Goal: Find specific page/section: Find specific page/section

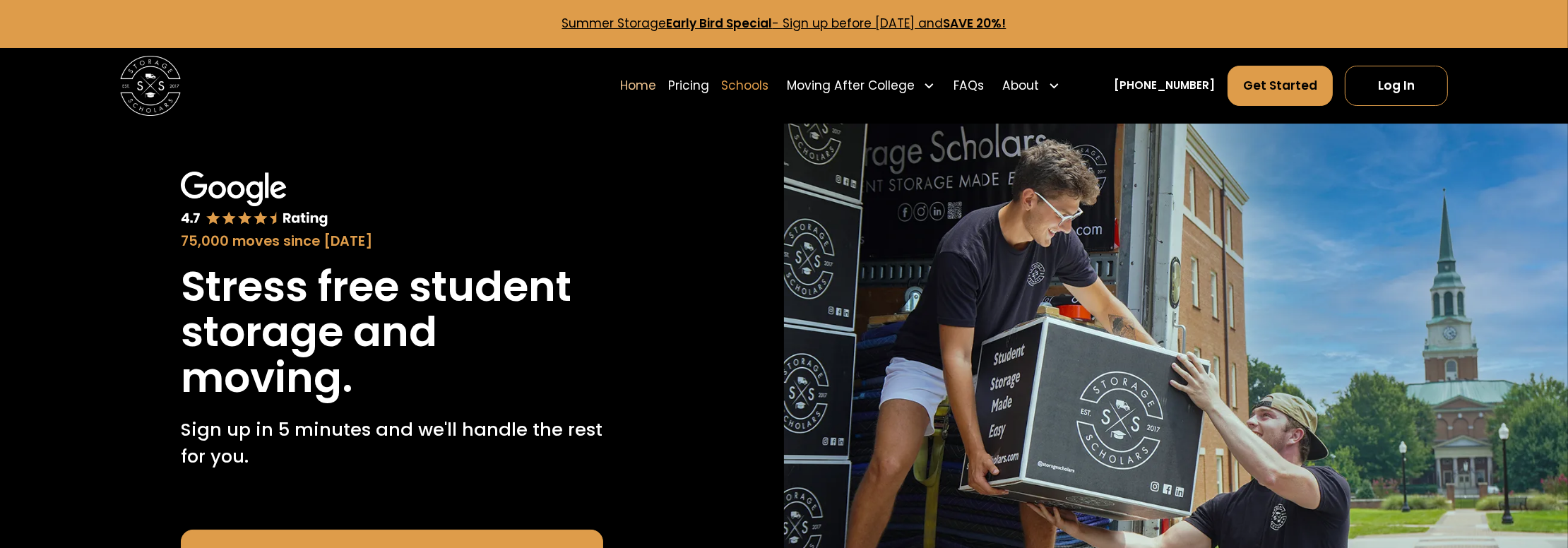
click at [760, 87] on link "Schools" at bounding box center [744, 86] width 47 height 42
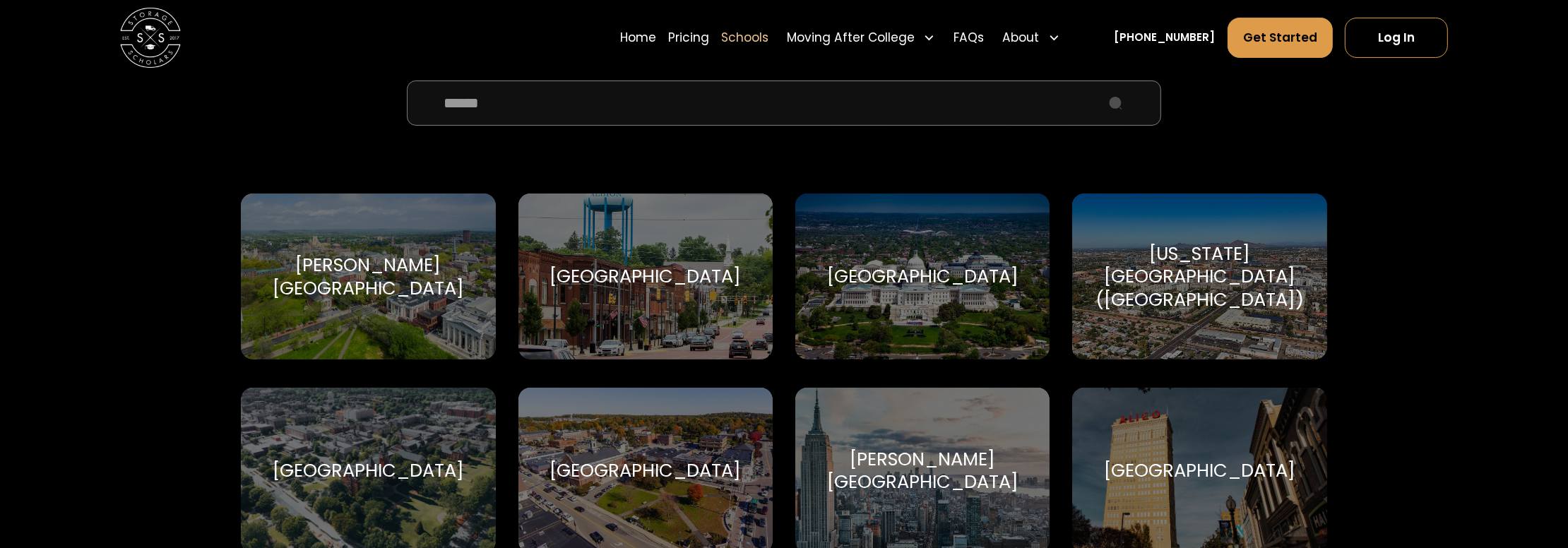
scroll to position [423, 0]
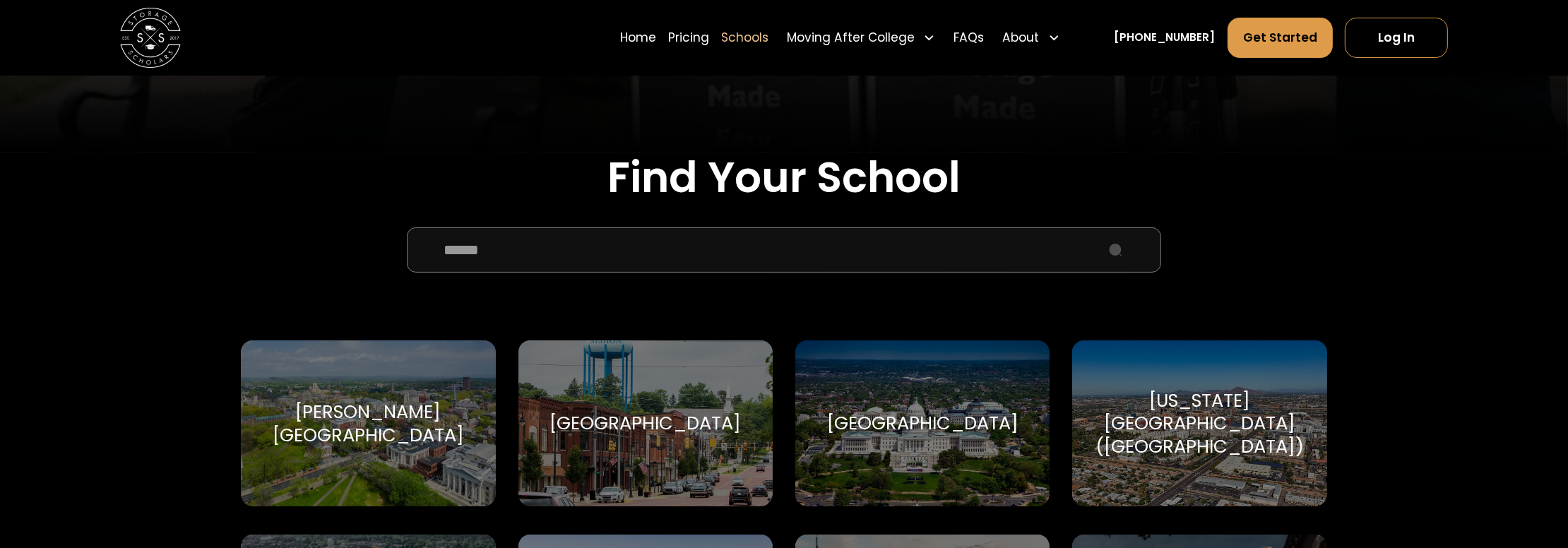
click at [501, 249] on input "School Select Form" at bounding box center [784, 250] width 754 height 45
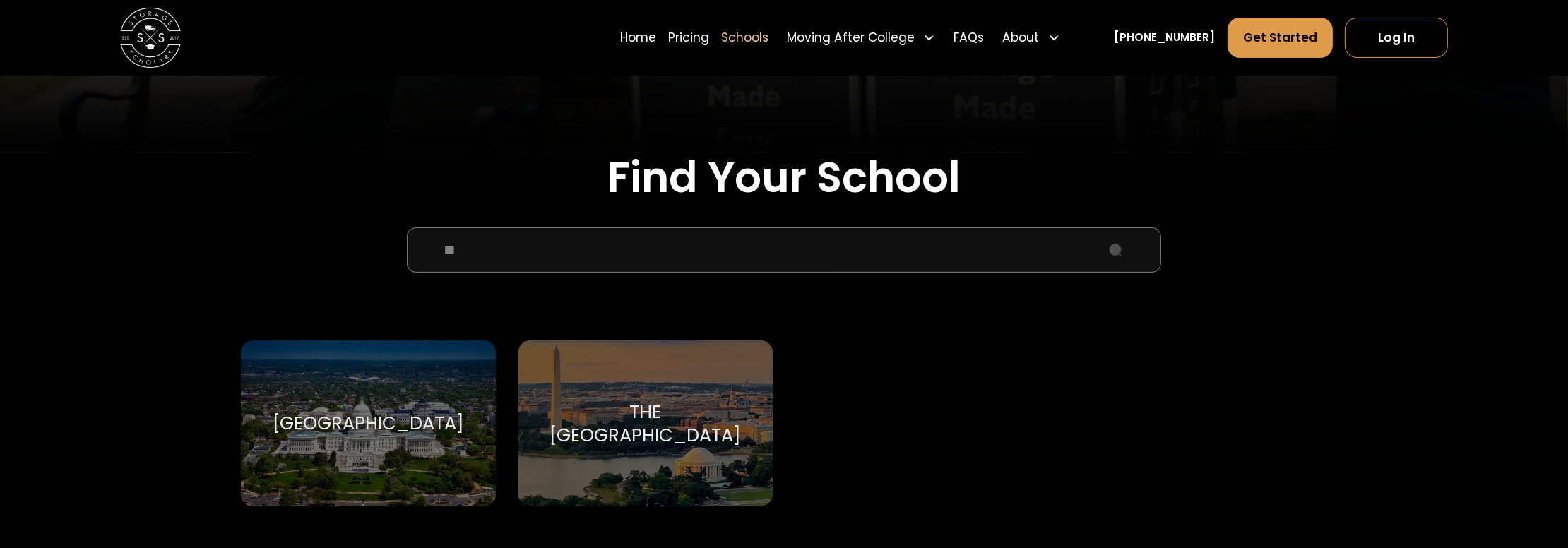
type input "*"
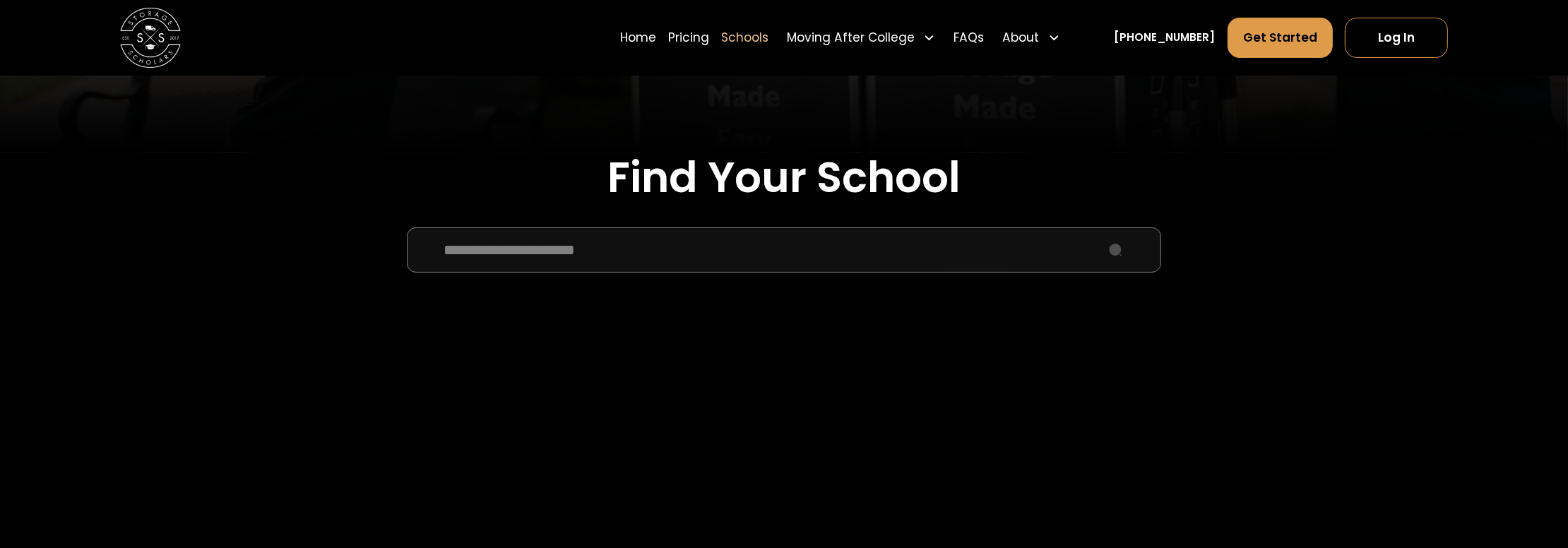
type input "**********"
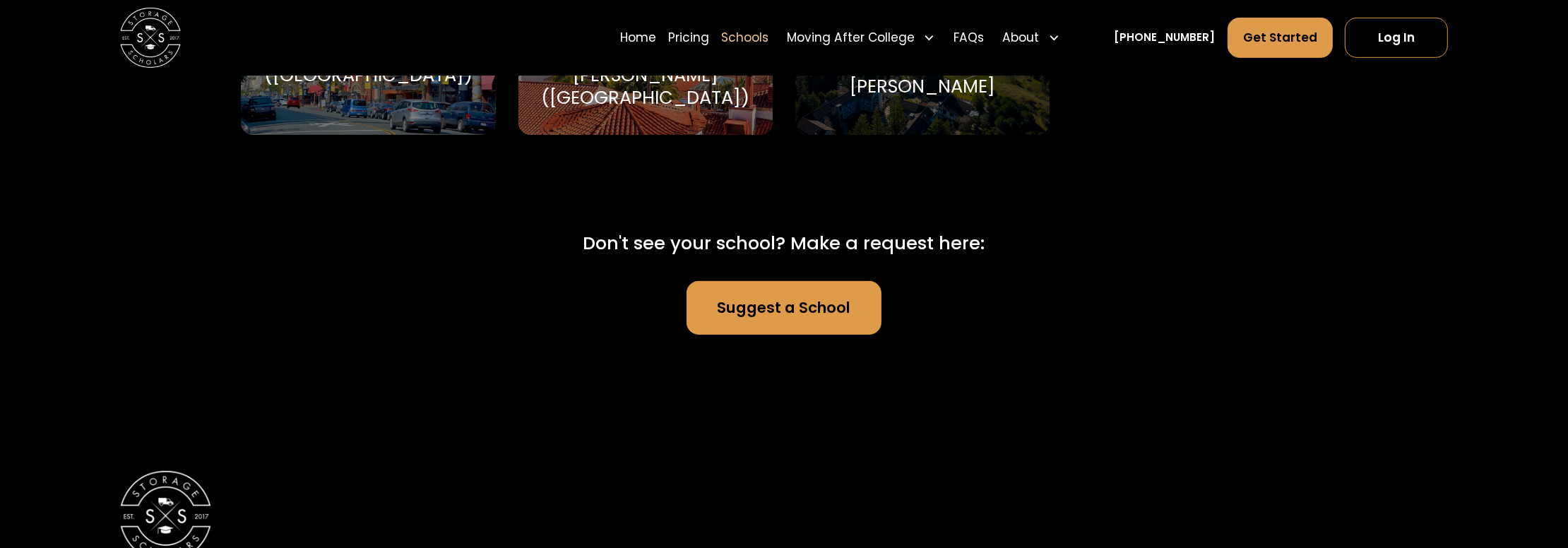
scroll to position [494, 0]
